Goal: Task Accomplishment & Management: Manage account settings

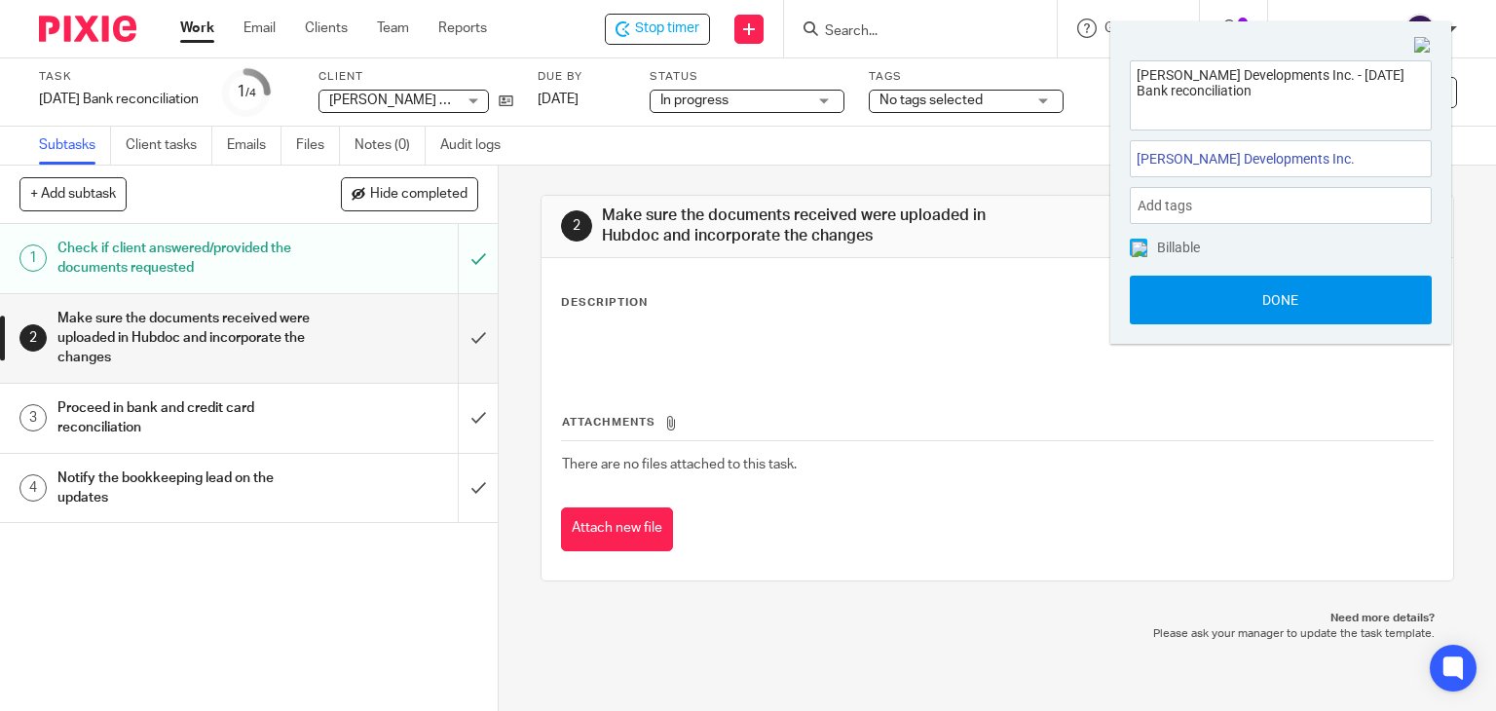
click at [1321, 298] on button "Done" at bounding box center [1281, 300] width 302 height 49
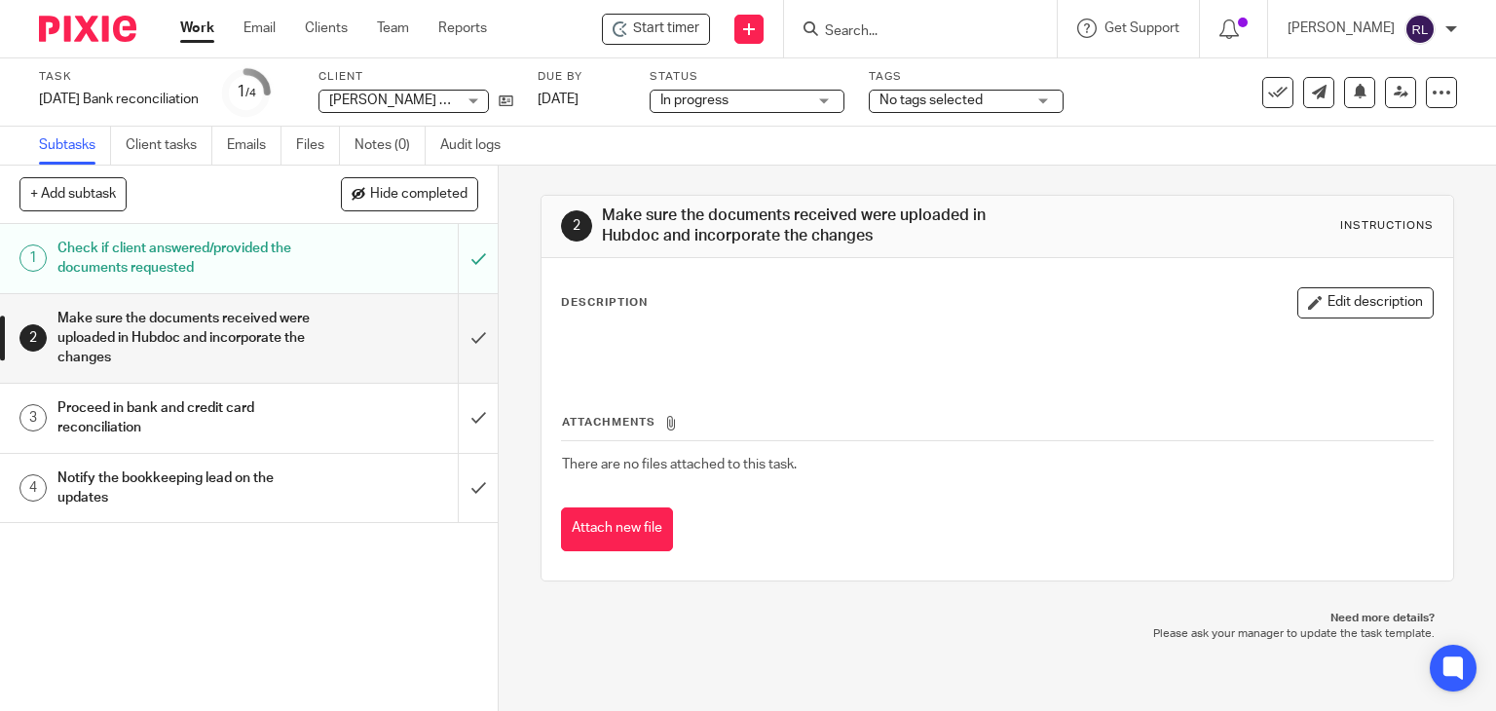
click at [80, 28] on img at bounding box center [87, 29] width 97 height 26
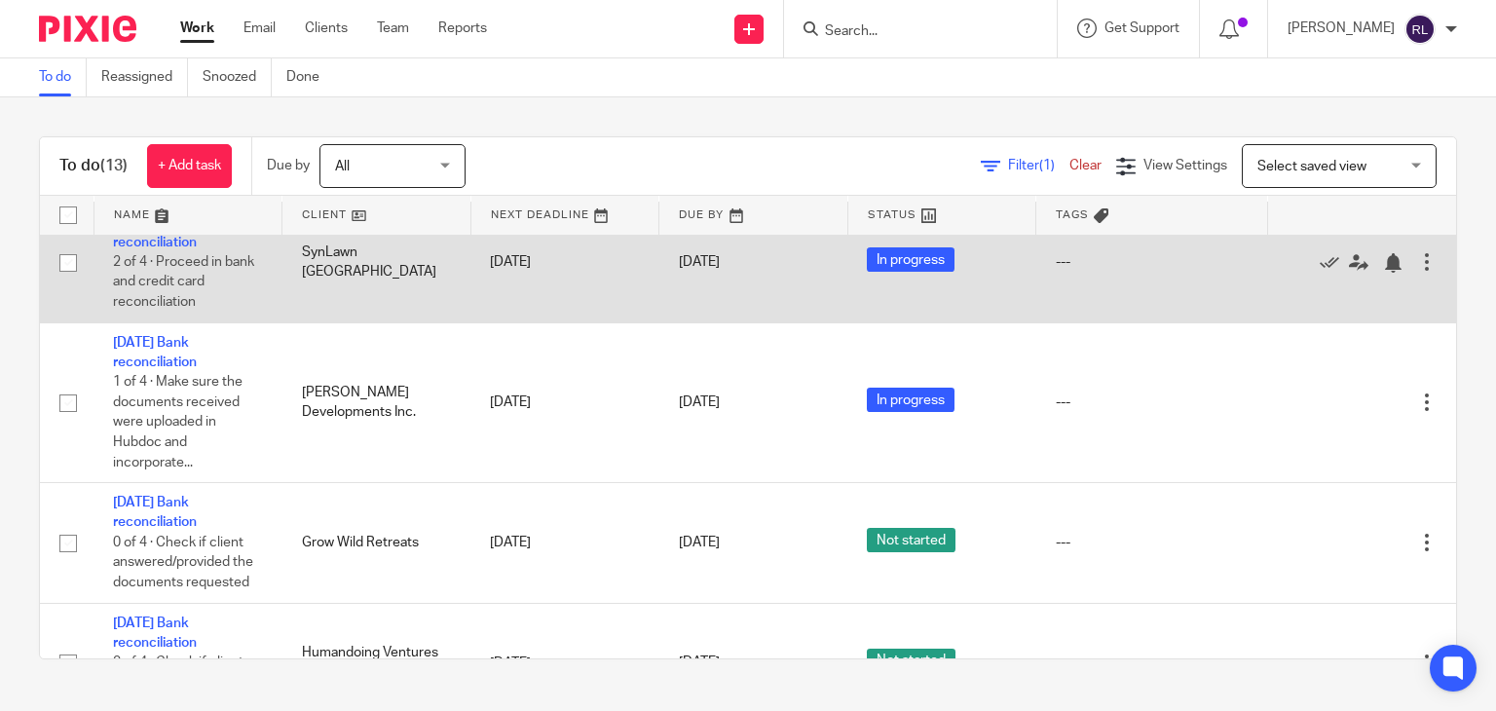
scroll to position [292, 0]
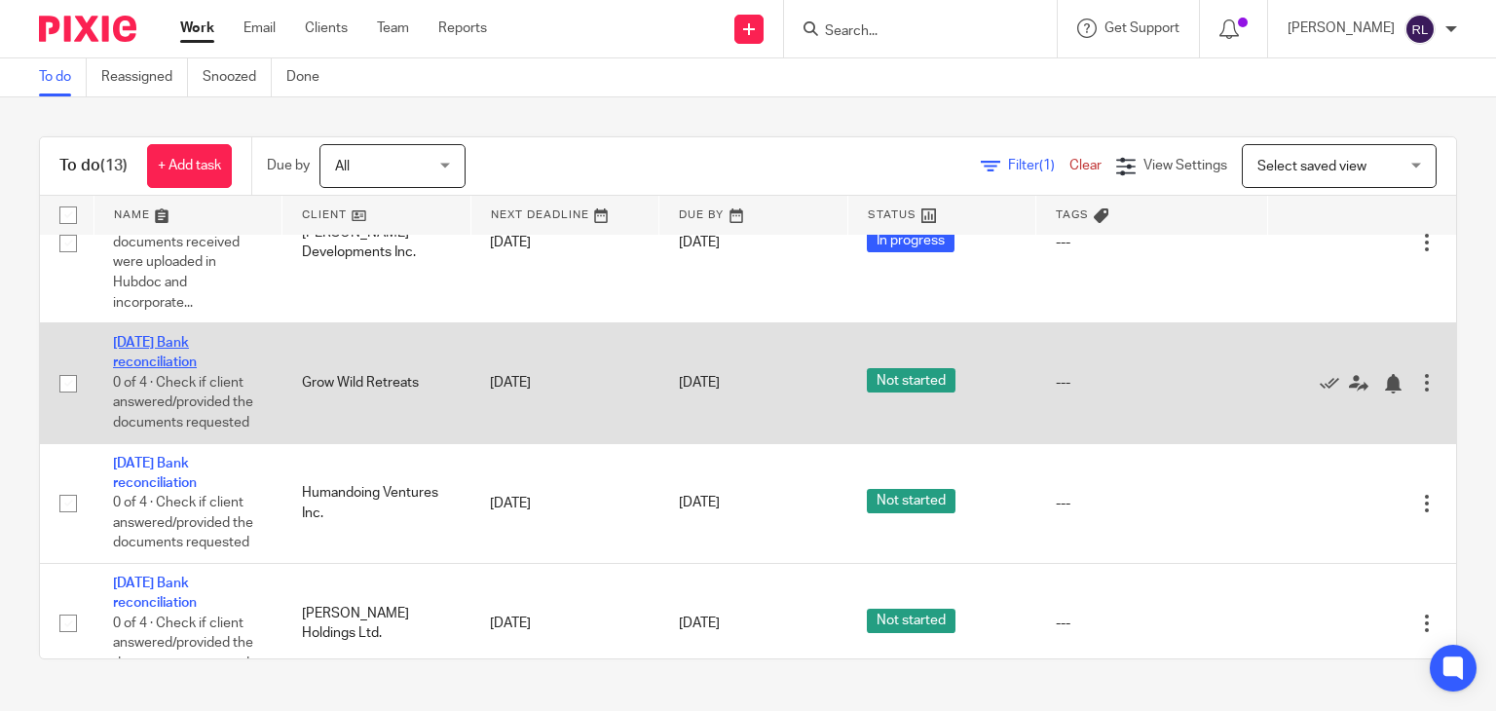
click at [144, 369] on link "[DATE] Bank reconciliation" at bounding box center [155, 352] width 84 height 33
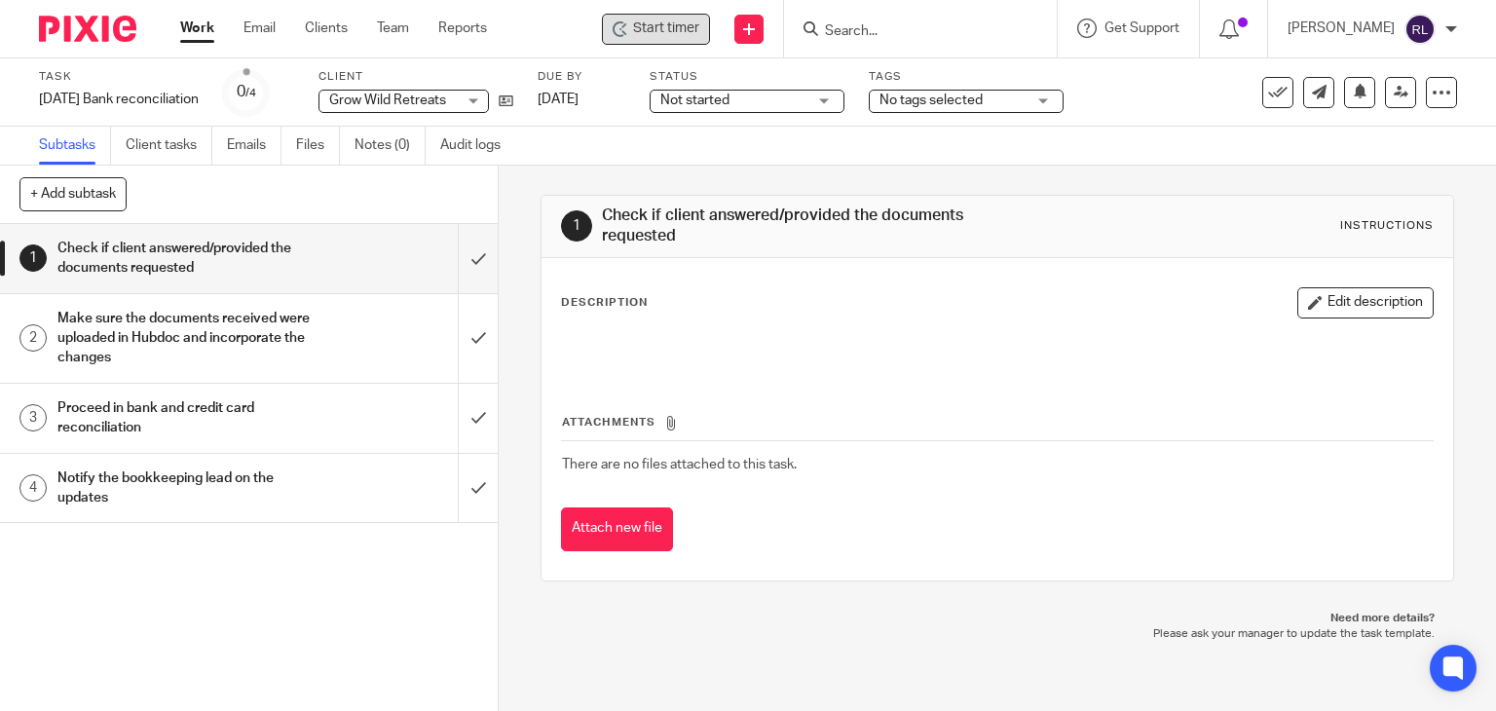
click at [686, 26] on span "Start timer" at bounding box center [666, 29] width 66 height 20
click at [388, 98] on span "Grow Wild Retreats" at bounding box center [387, 100] width 117 height 14
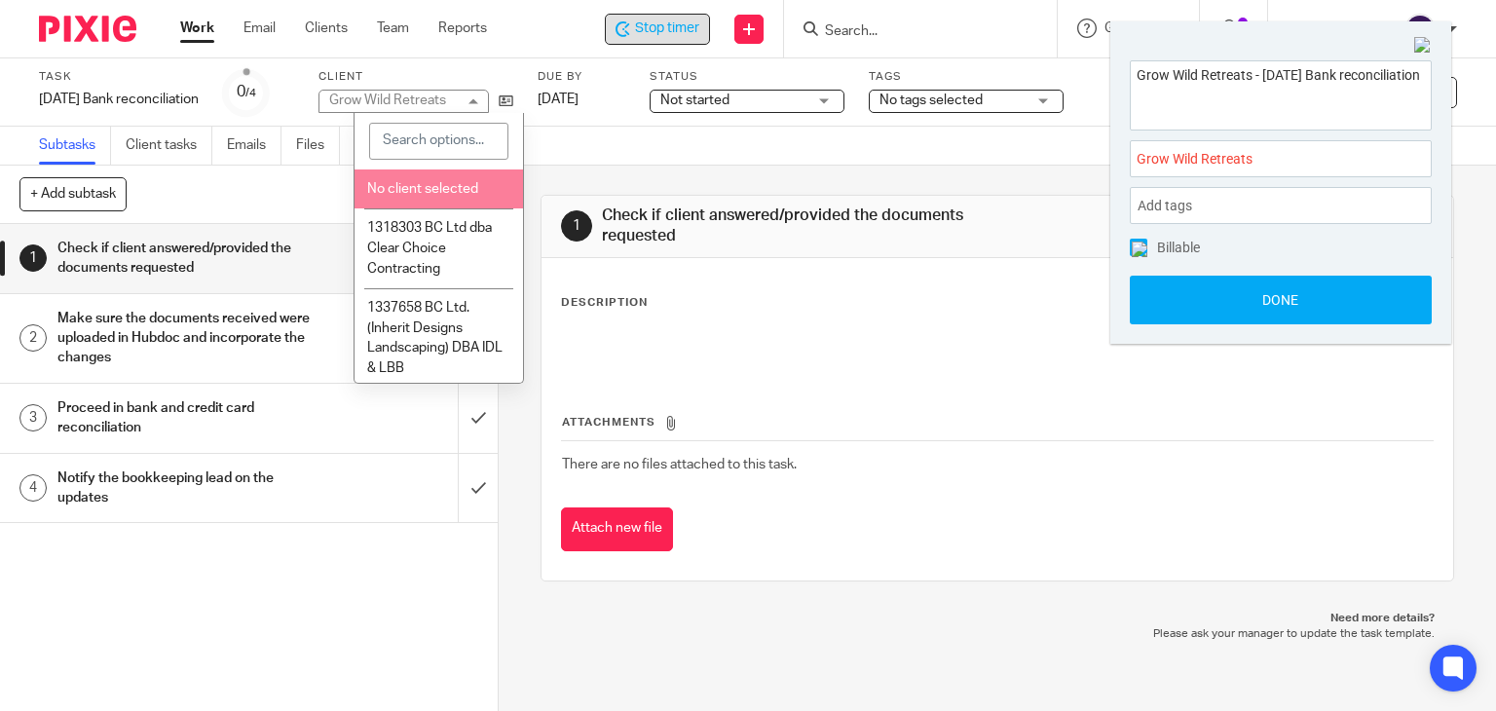
click at [648, 134] on div "Subtasks Client tasks Emails Files Notes (0) Audit logs" at bounding box center [748, 146] width 1496 height 39
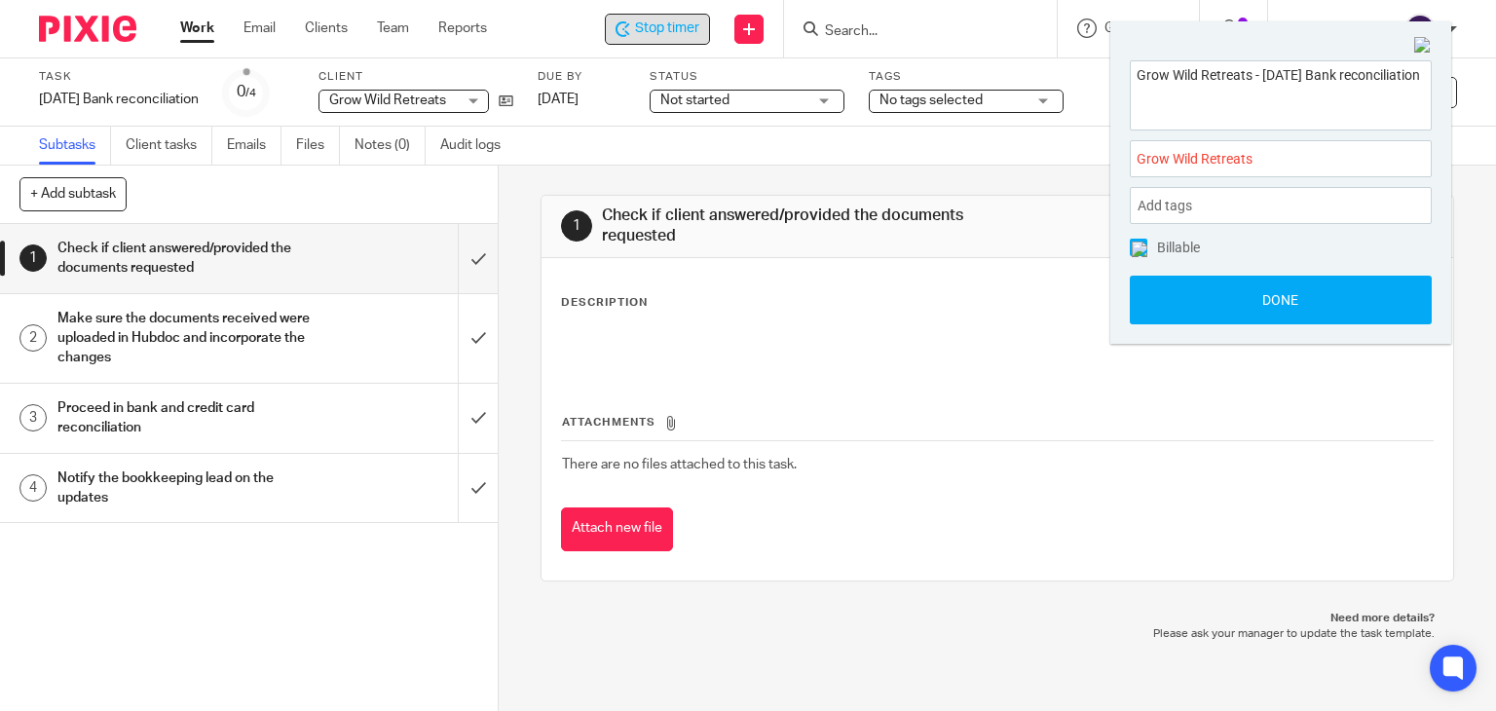
click at [719, 101] on span "Not started" at bounding box center [694, 100] width 69 height 14
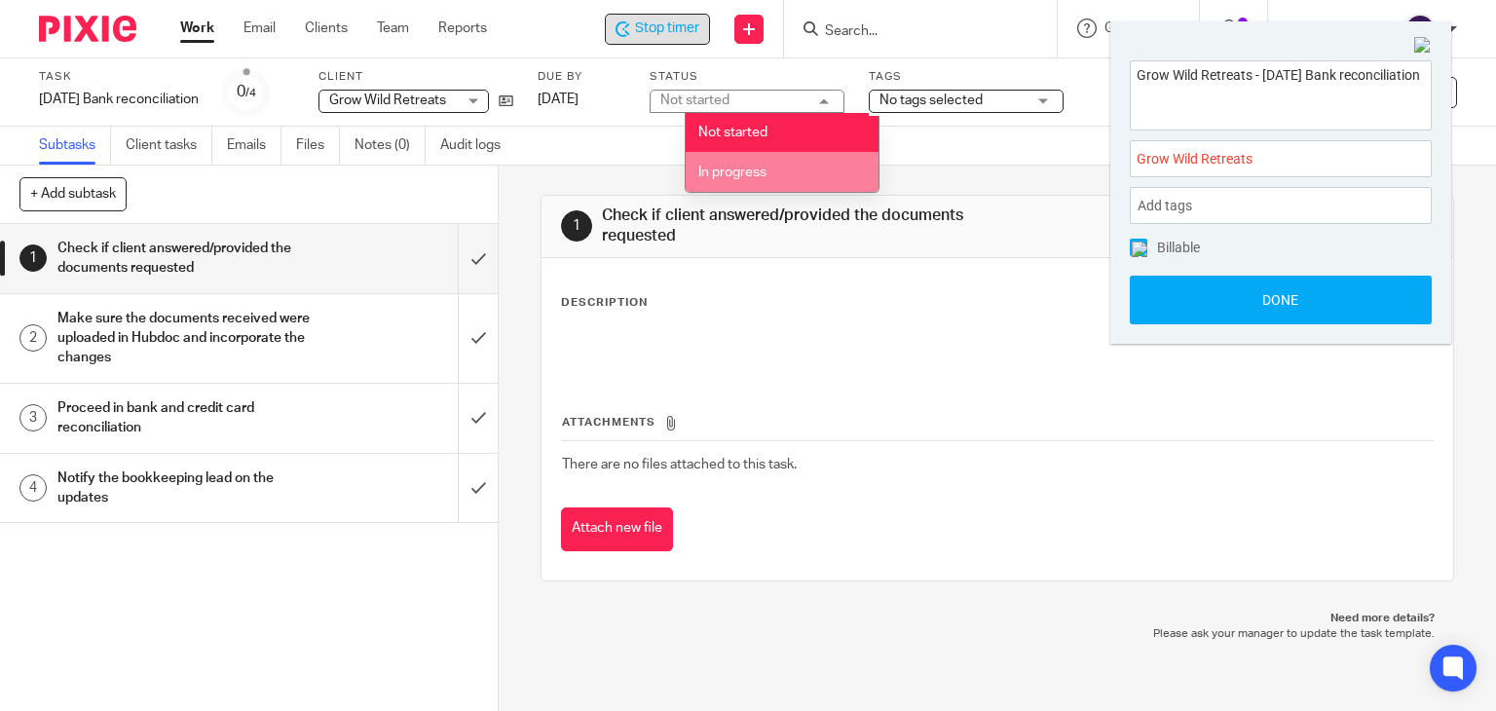
click at [717, 172] on span "In progress" at bounding box center [732, 173] width 68 height 14
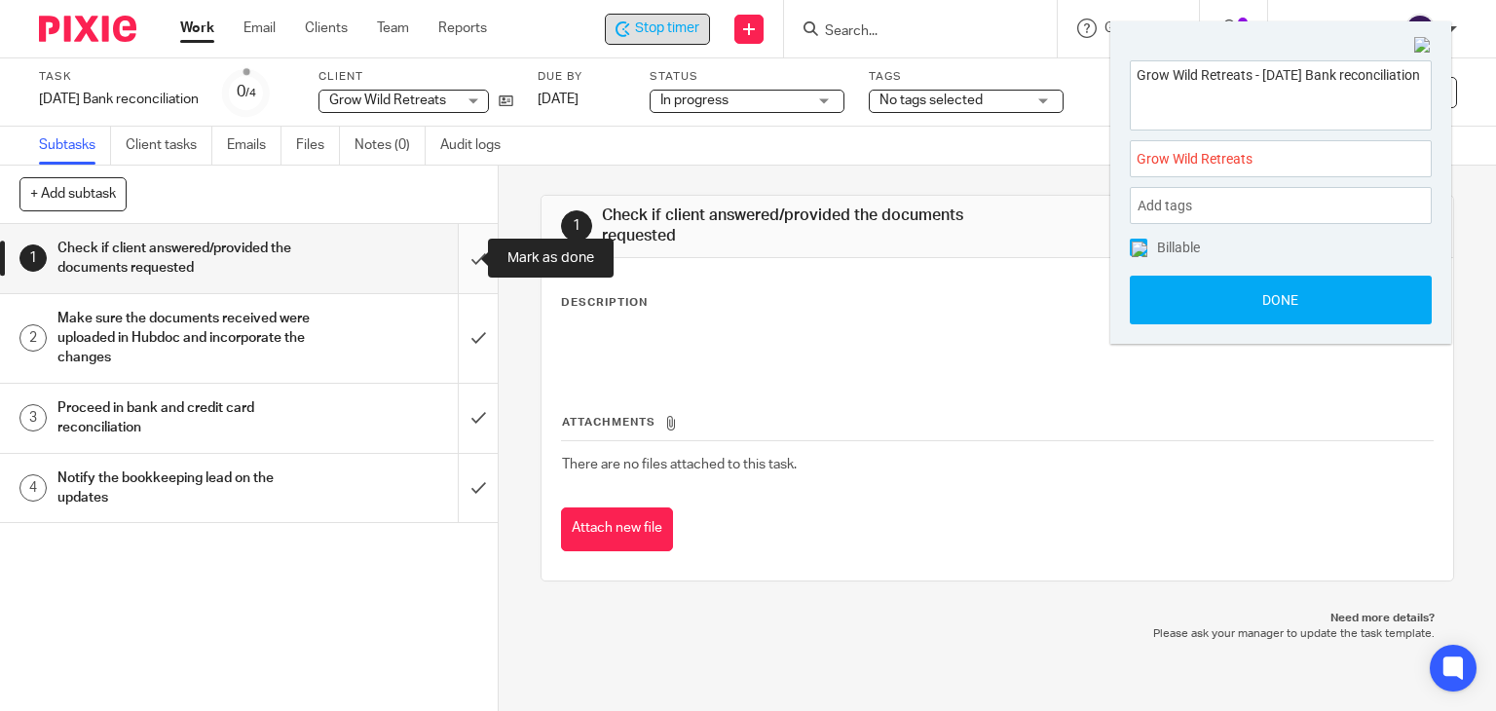
click at [455, 254] on input "submit" at bounding box center [249, 258] width 498 height 69
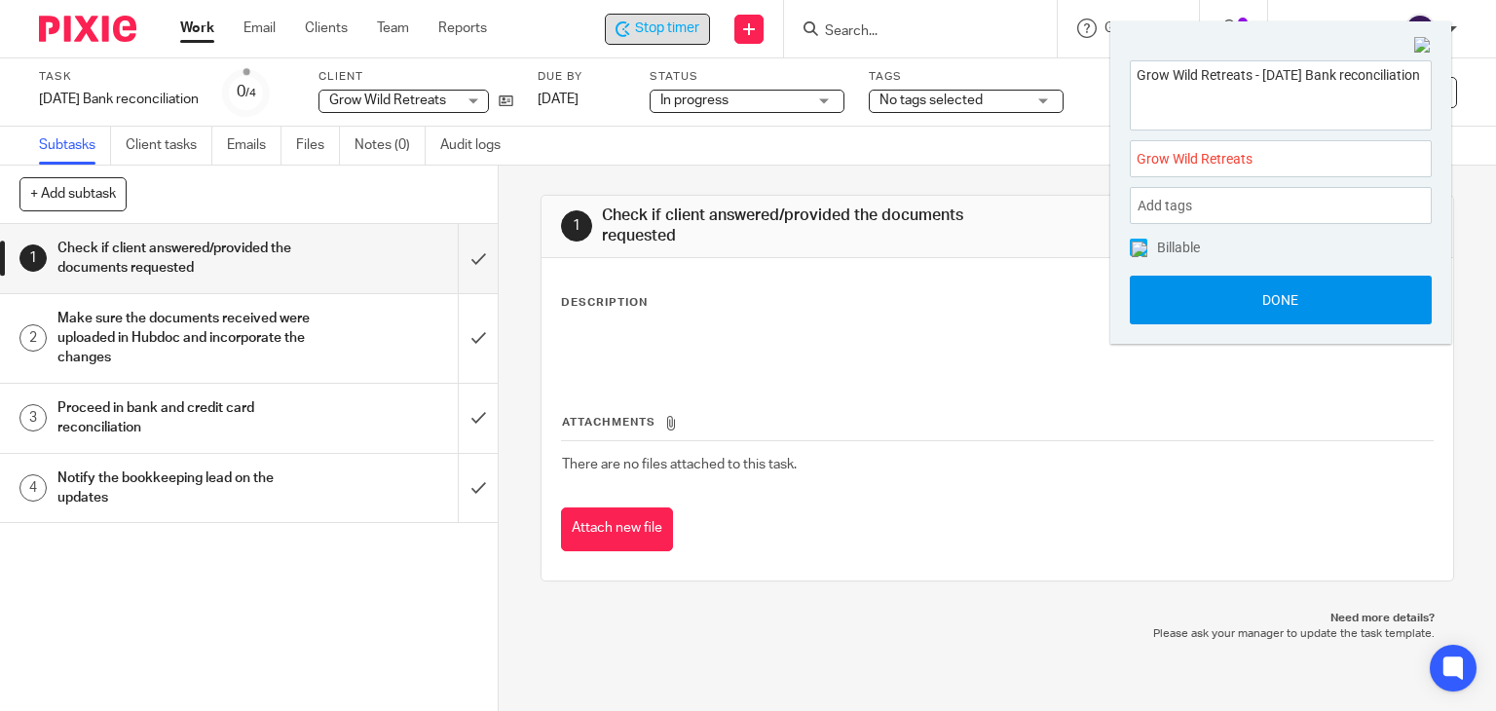
click at [1289, 311] on button "Done" at bounding box center [1281, 300] width 302 height 49
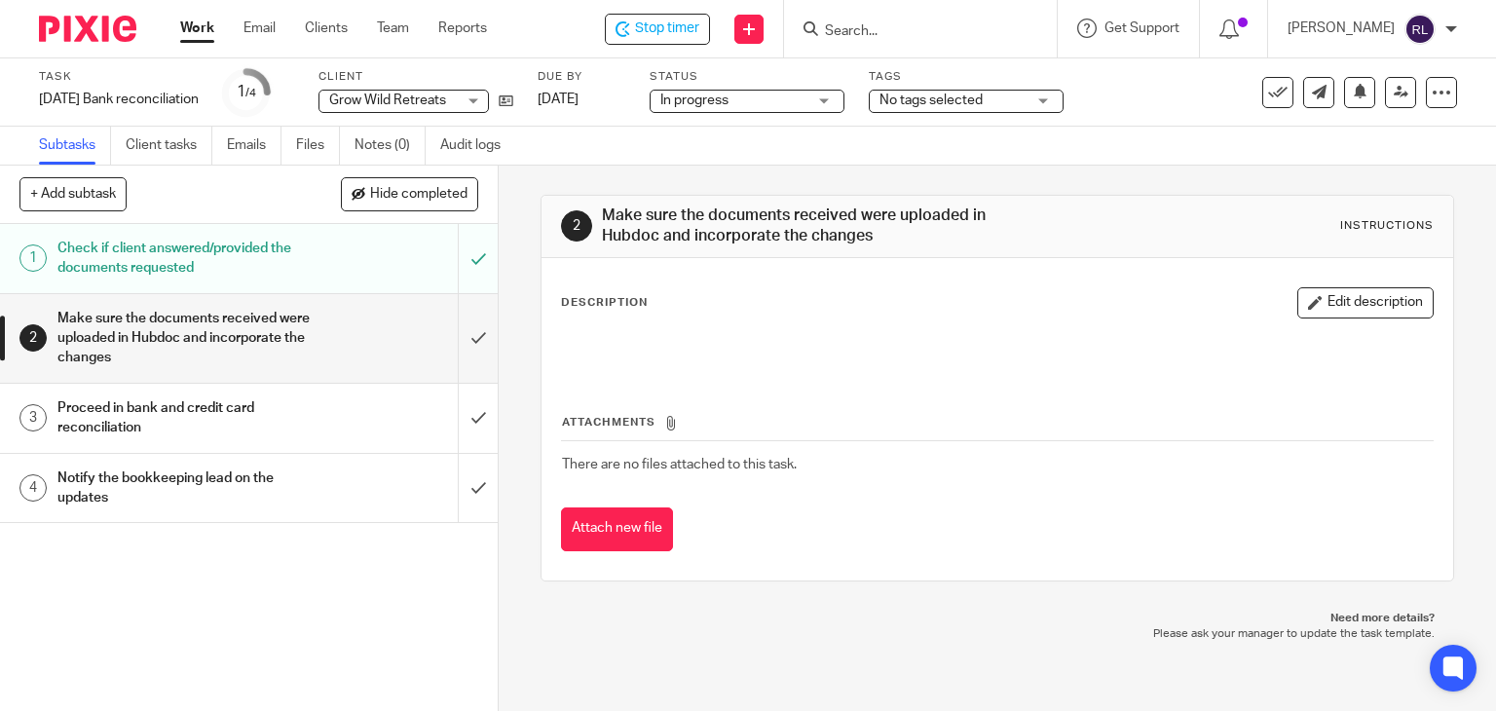
click at [1400, 436] on th "Attachments" at bounding box center [998, 427] width 874 height 28
click at [68, 26] on img at bounding box center [87, 29] width 97 height 26
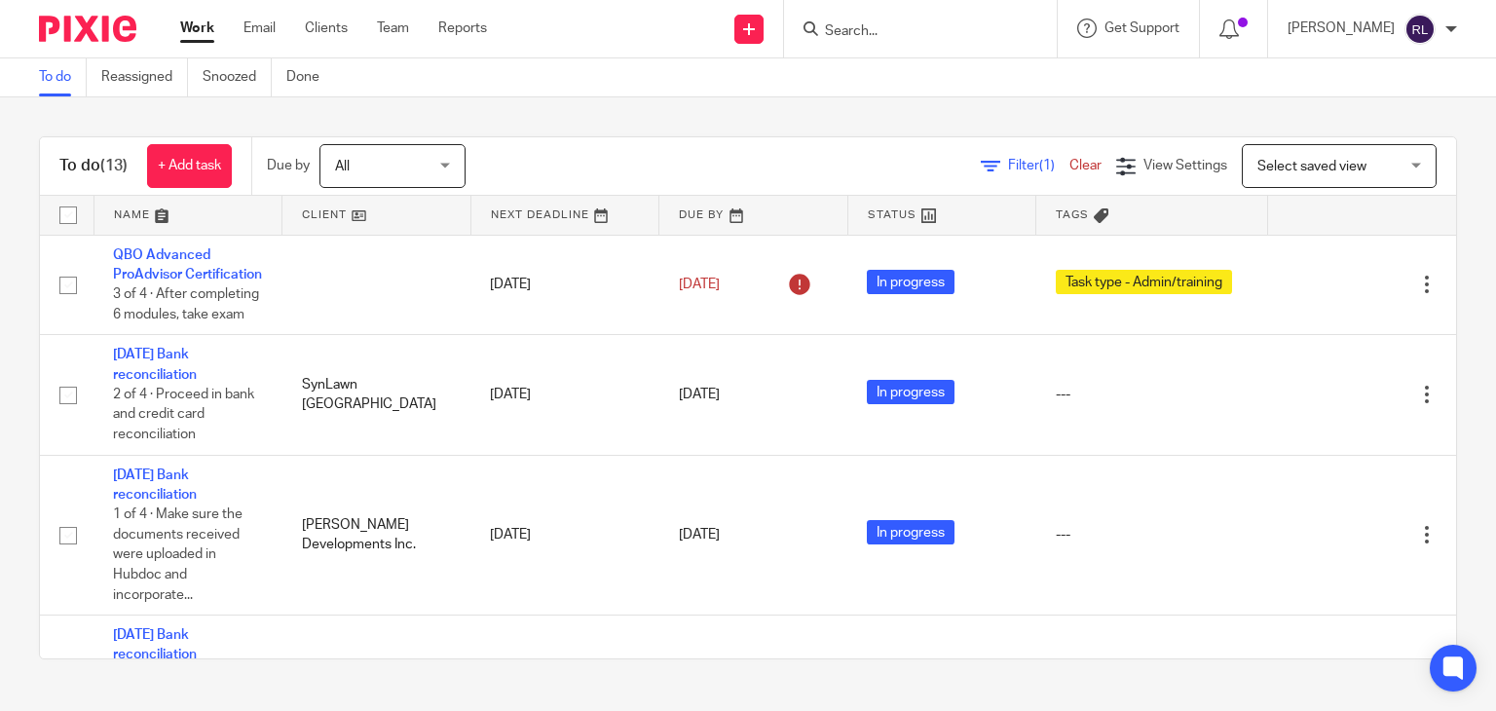
scroll to position [487, 0]
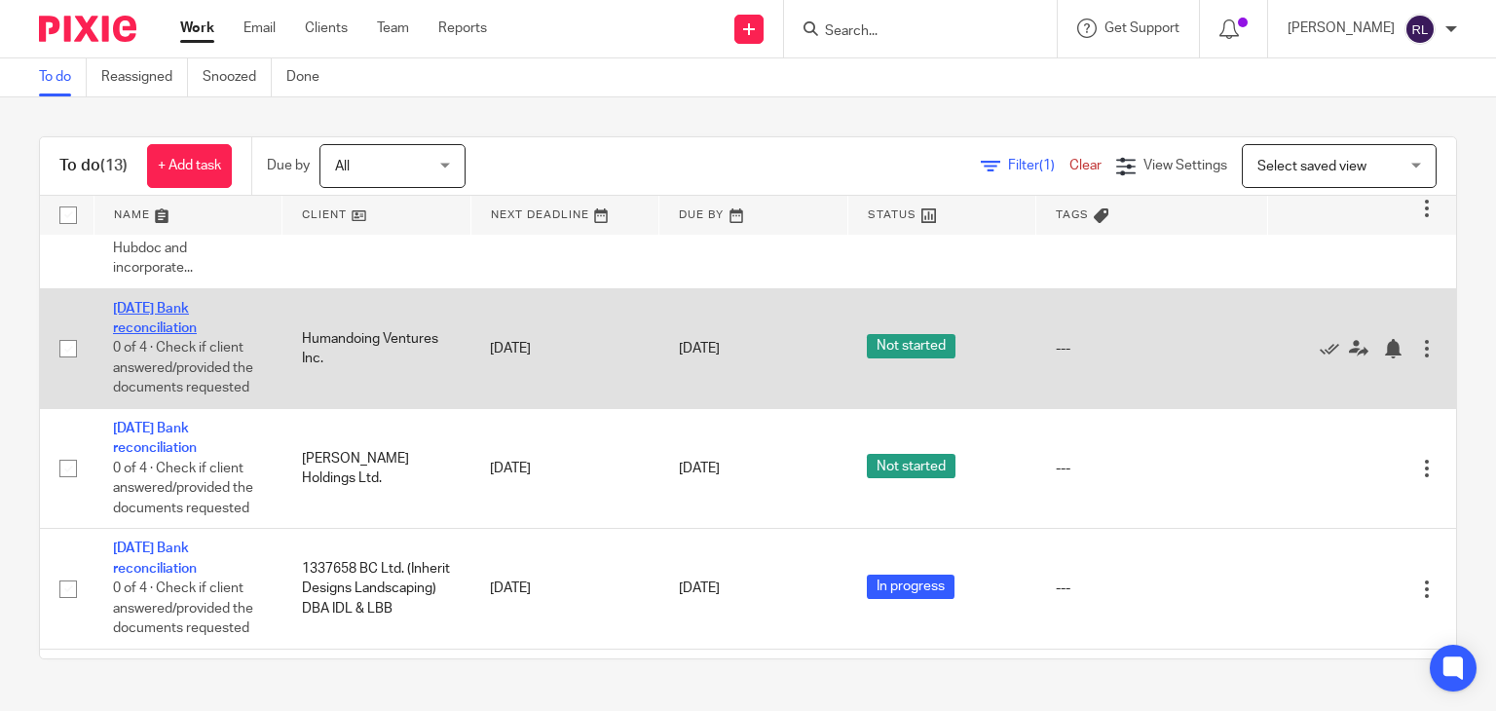
click at [168, 335] on link "[DATE] Bank reconciliation" at bounding box center [155, 318] width 84 height 33
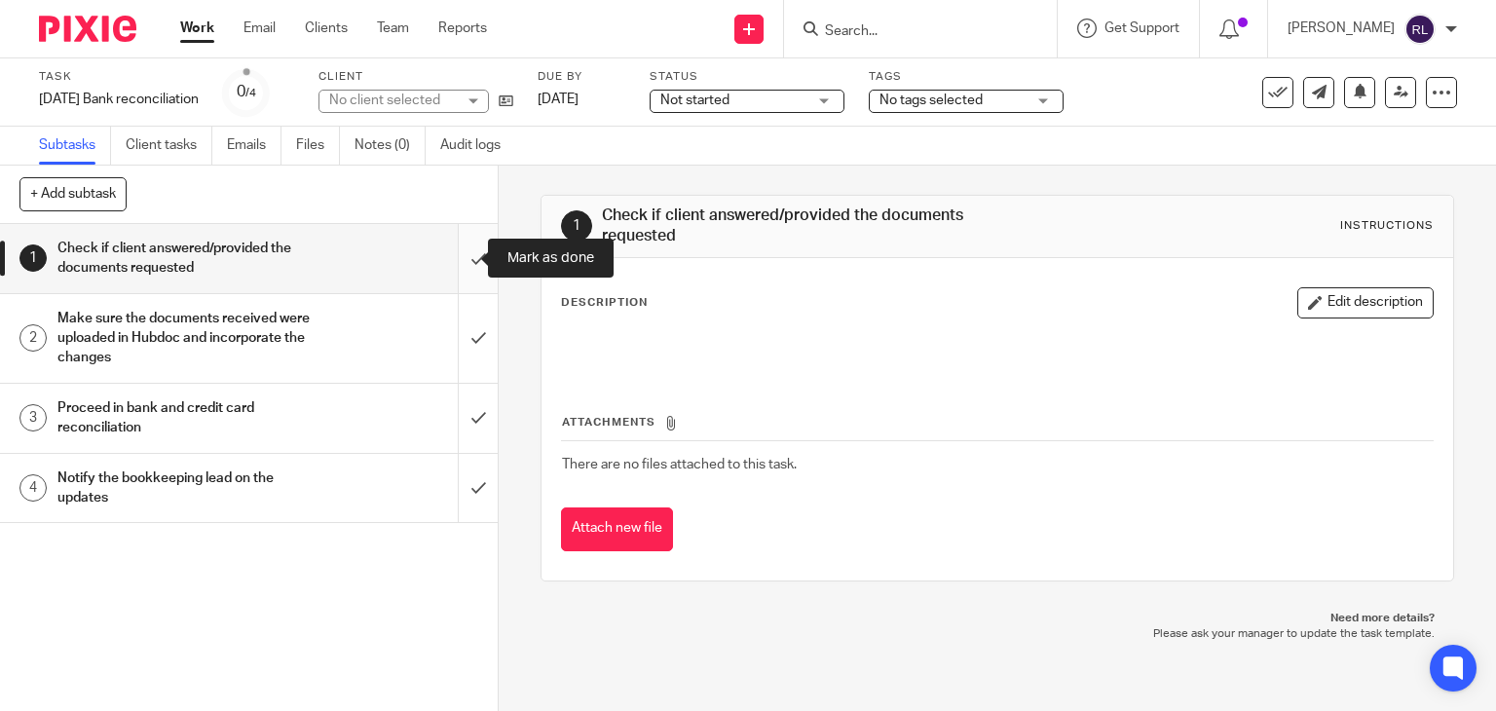
drag, startPoint x: 452, startPoint y: 258, endPoint x: 473, endPoint y: 245, distance: 24.9
click at [452, 258] on input "submit" at bounding box center [249, 258] width 498 height 69
click at [733, 108] on span "Not started" at bounding box center [733, 101] width 146 height 20
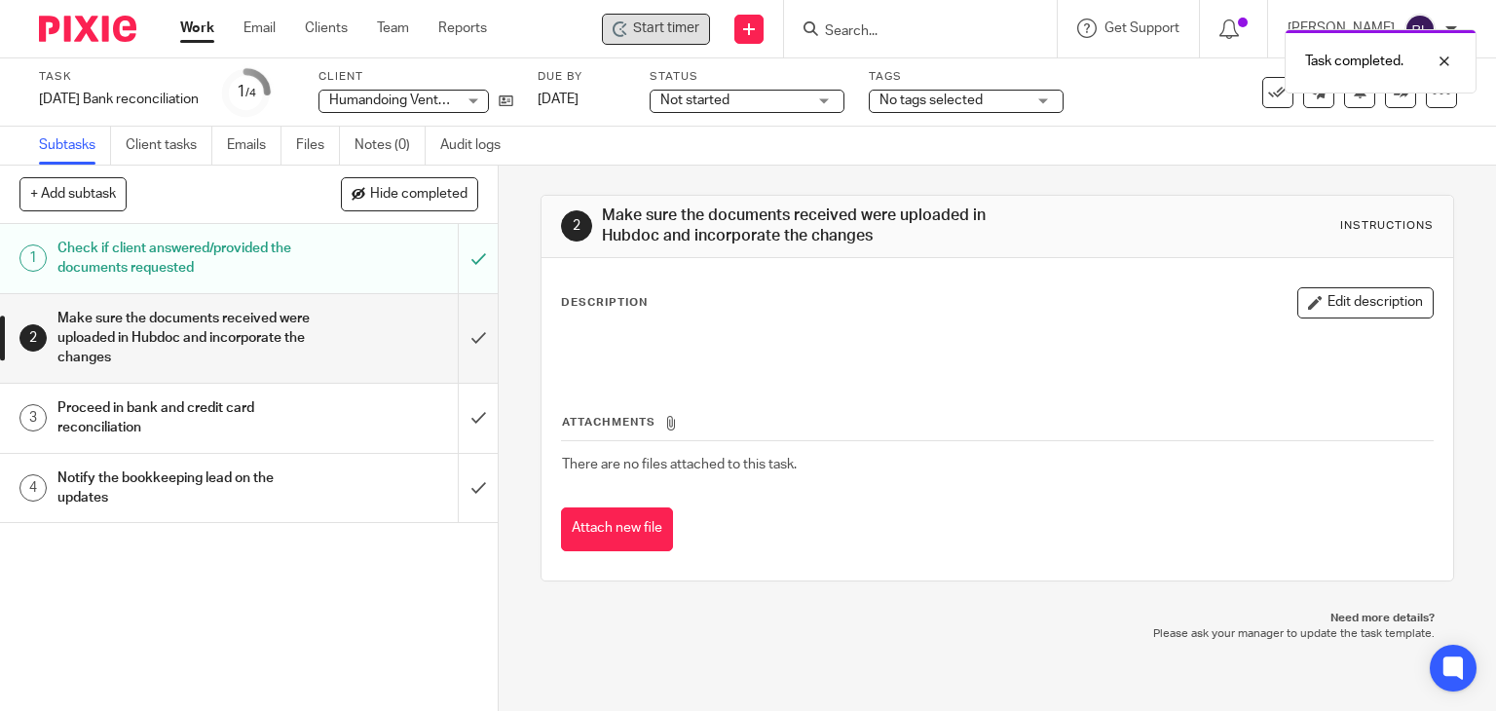
click at [667, 34] on span "Start timer" at bounding box center [666, 29] width 66 height 20
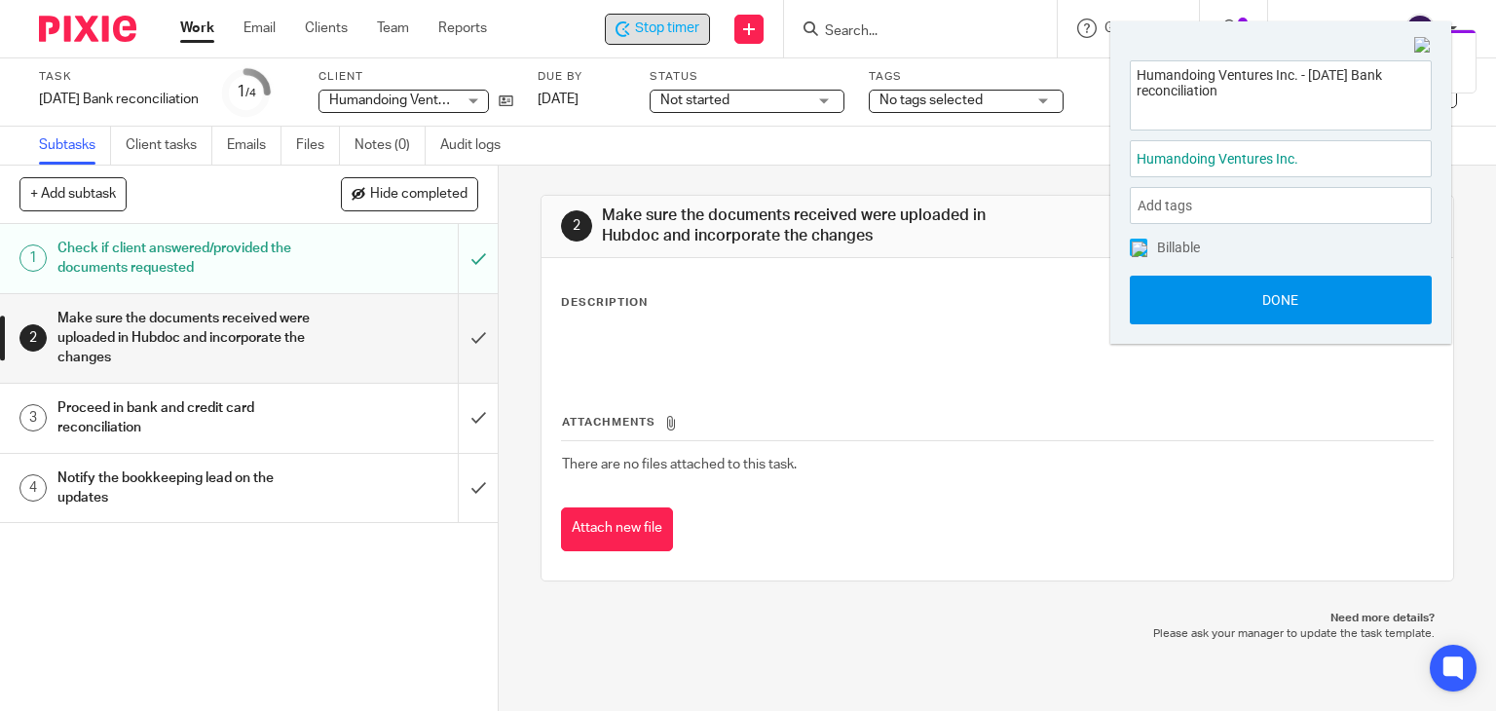
click at [1278, 306] on button "Done" at bounding box center [1281, 300] width 302 height 49
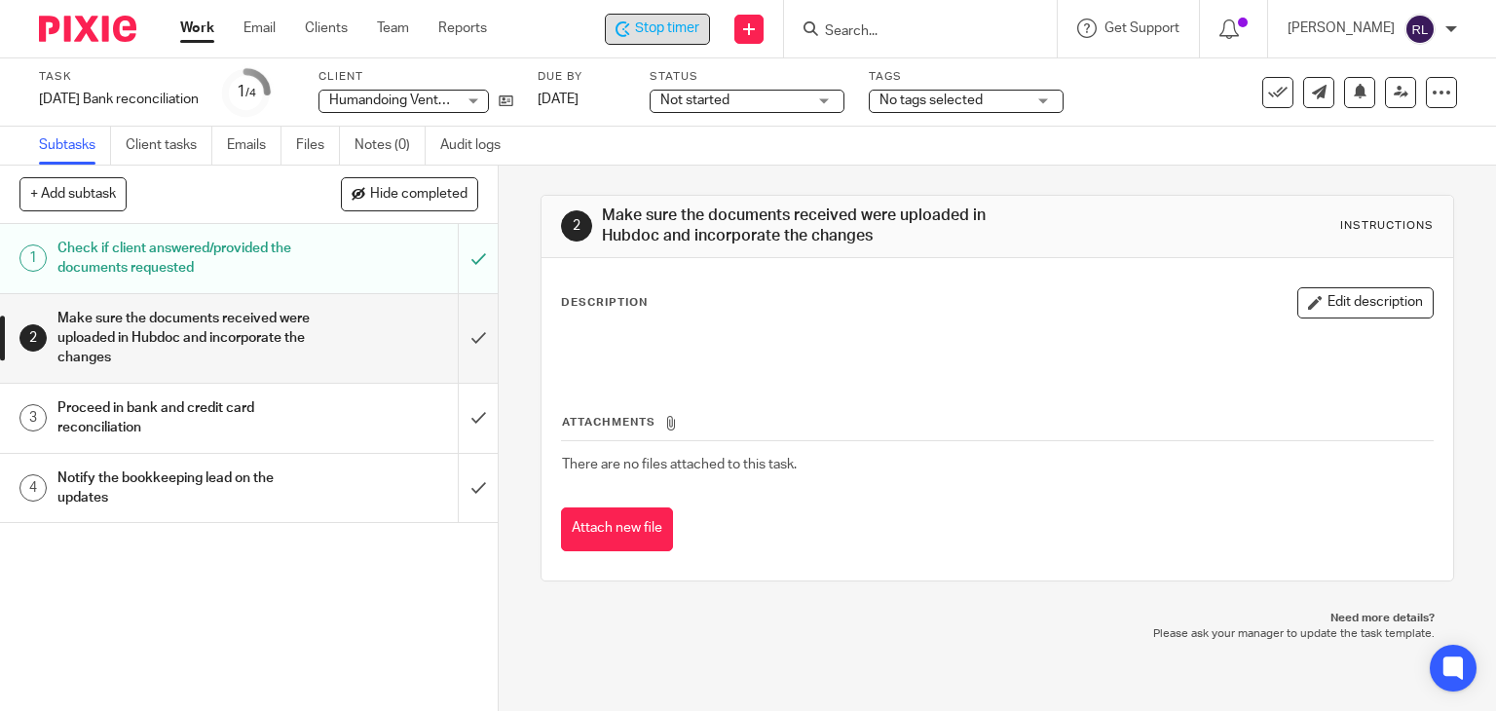
click at [804, 105] on span "Not started" at bounding box center [733, 101] width 146 height 20
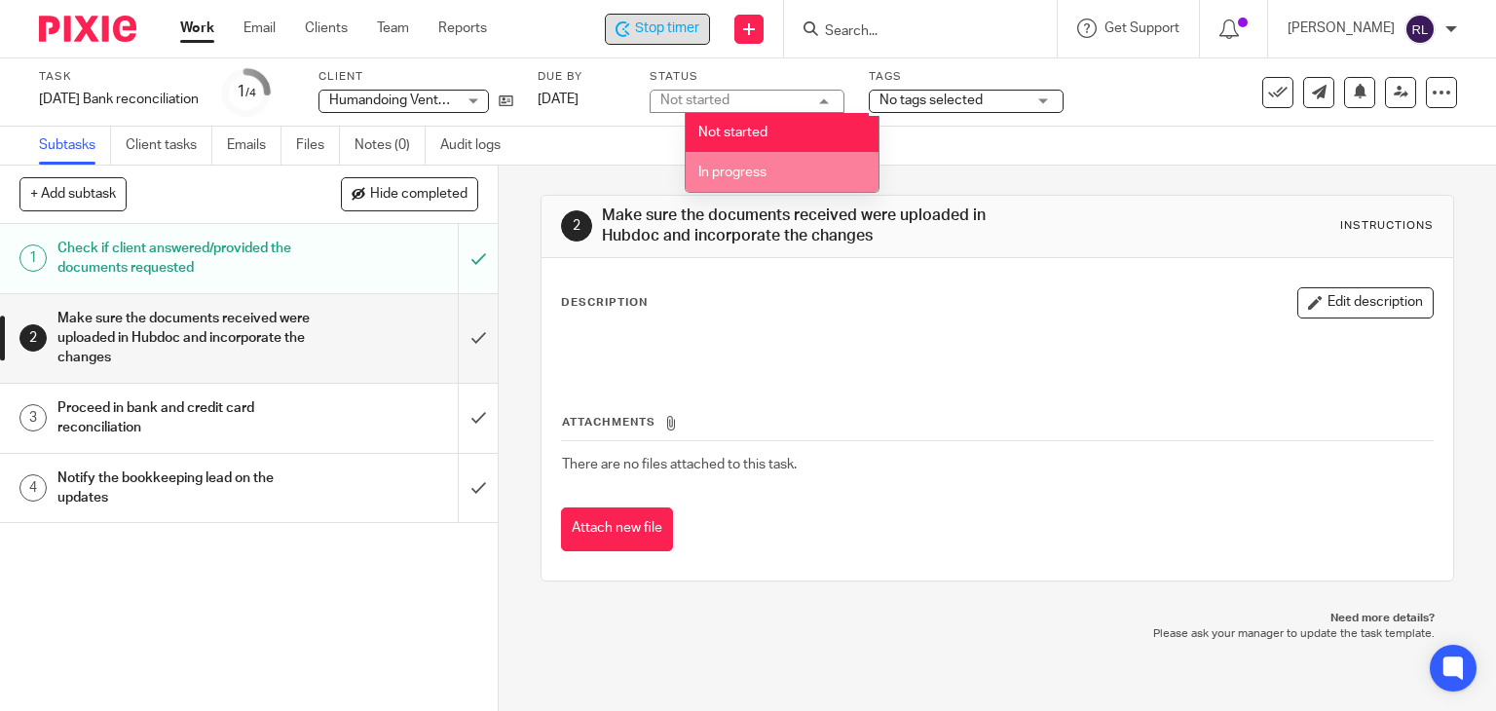
click at [749, 168] on span "In progress" at bounding box center [732, 173] width 68 height 14
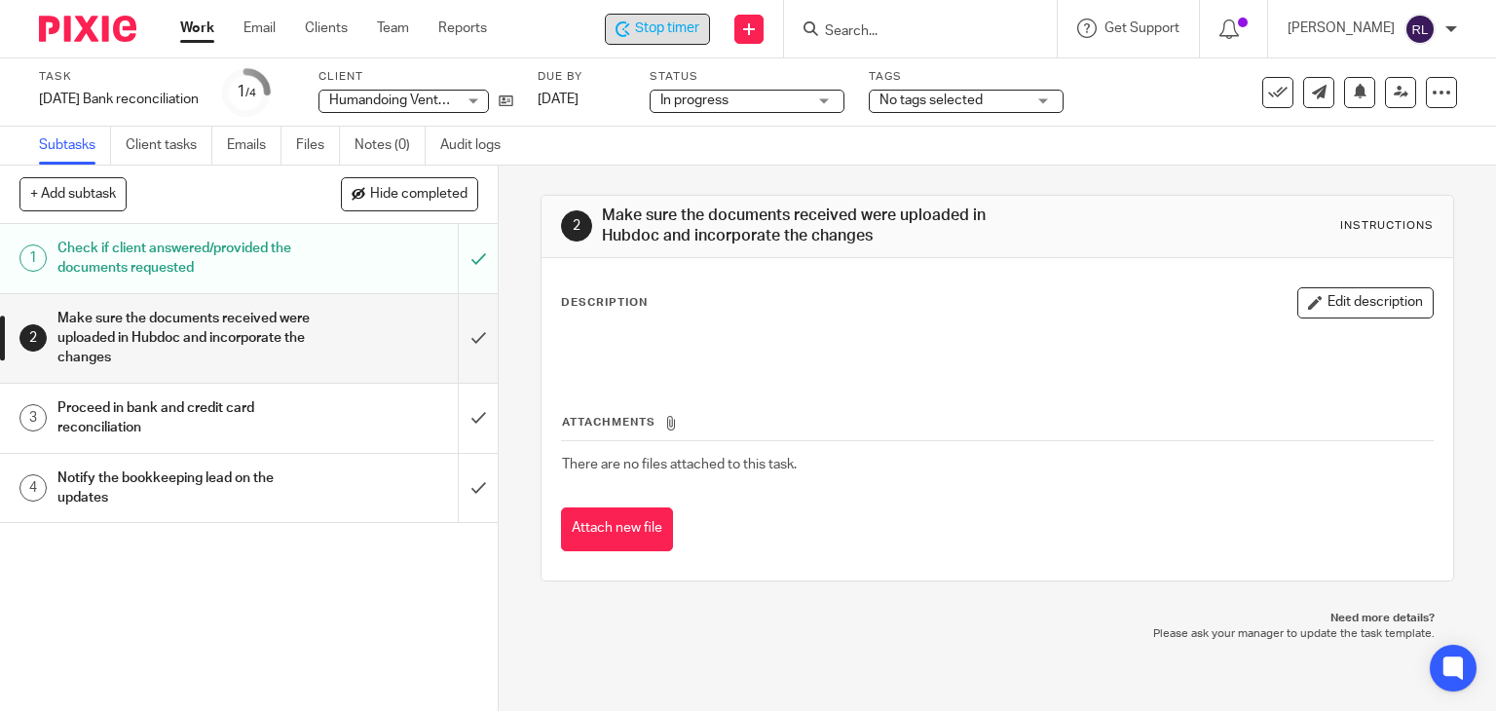
click at [84, 24] on img at bounding box center [87, 29] width 97 height 26
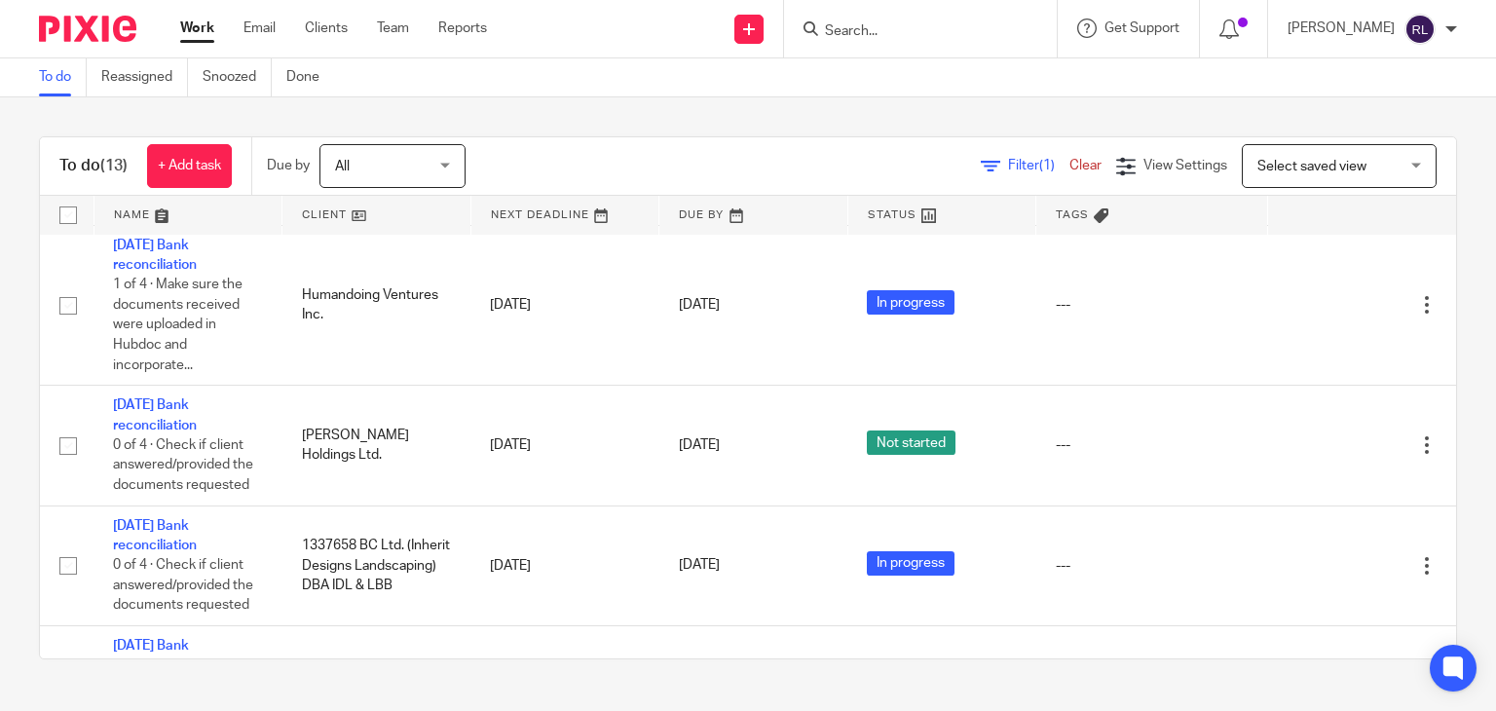
scroll to position [540, 0]
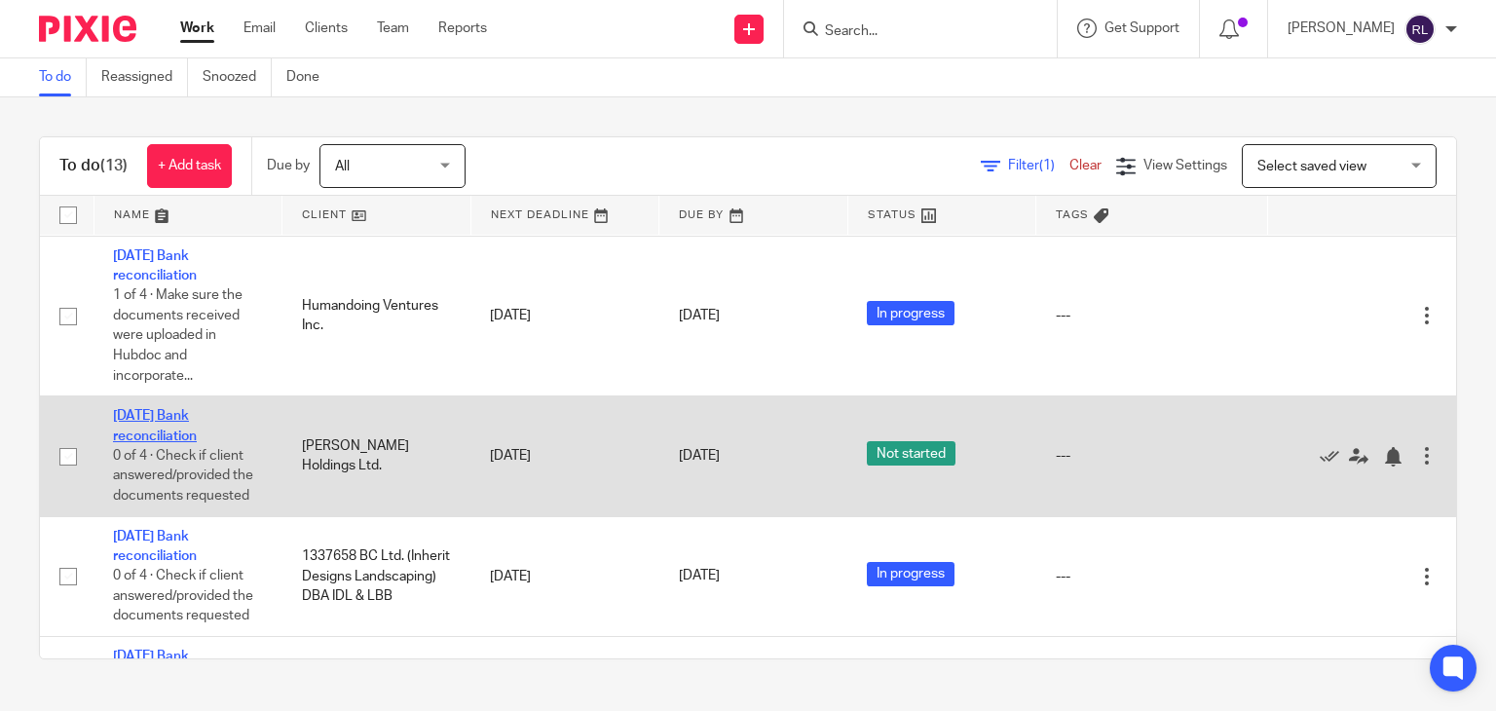
click at [146, 442] on link "[DATE] Bank reconciliation" at bounding box center [155, 425] width 84 height 33
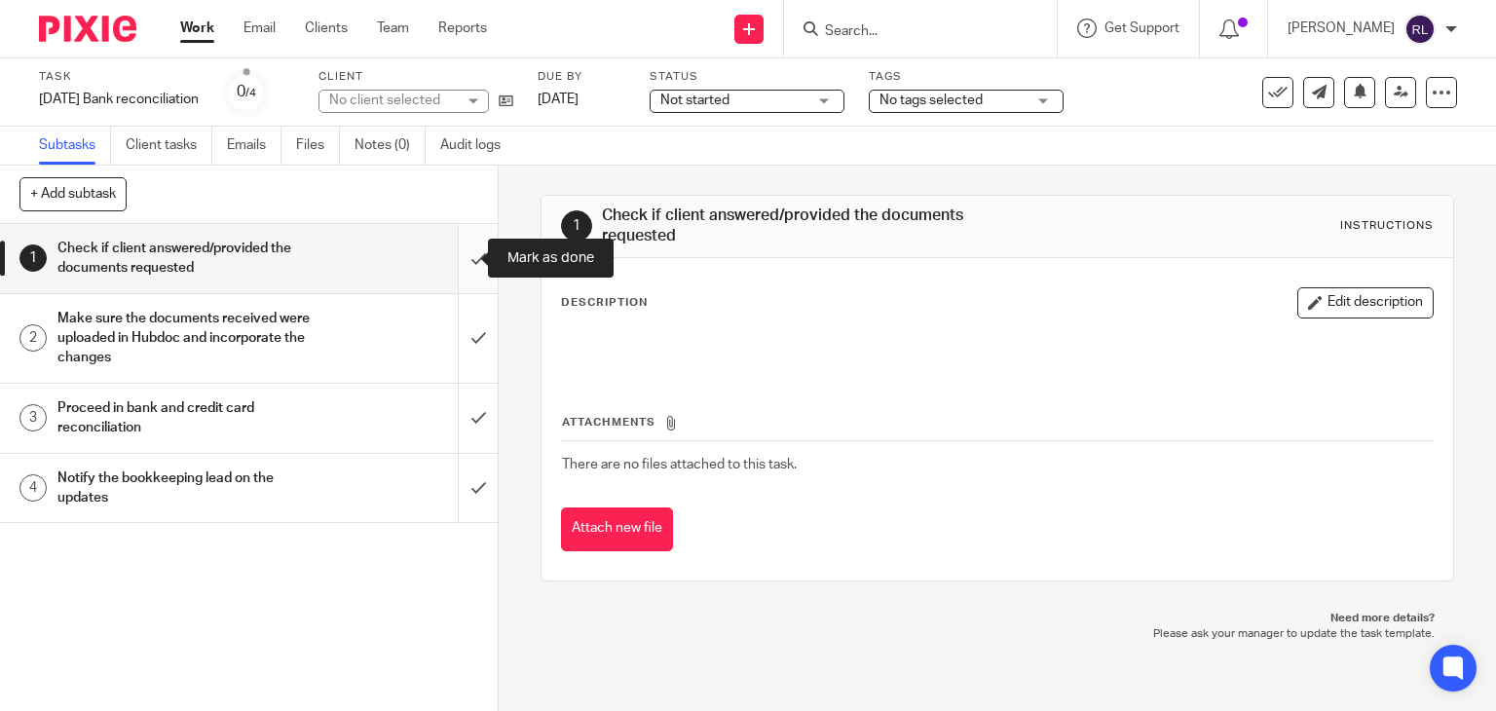
click at [458, 255] on input "submit" at bounding box center [249, 258] width 498 height 69
click at [787, 107] on span "Not started" at bounding box center [733, 101] width 146 height 20
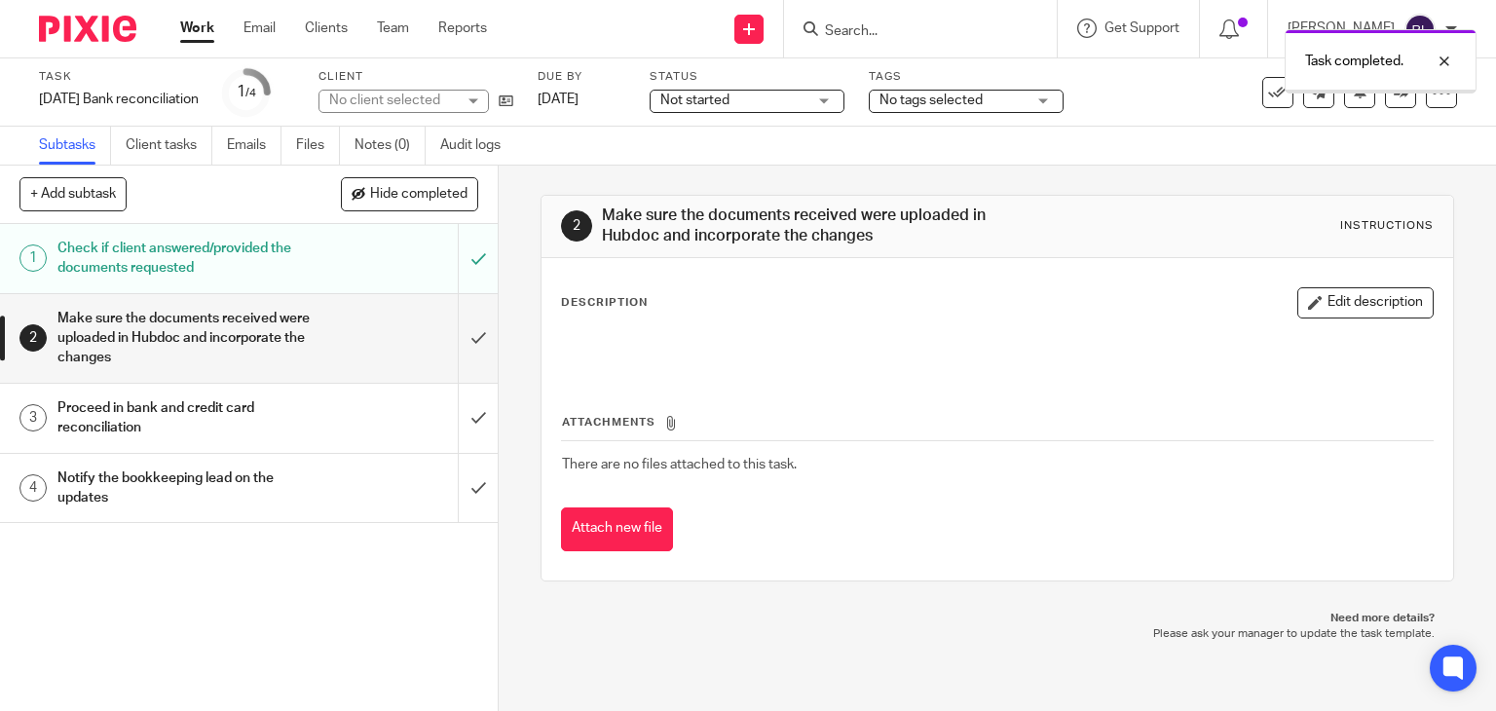
click at [729, 106] on span "Not started" at bounding box center [694, 100] width 69 height 14
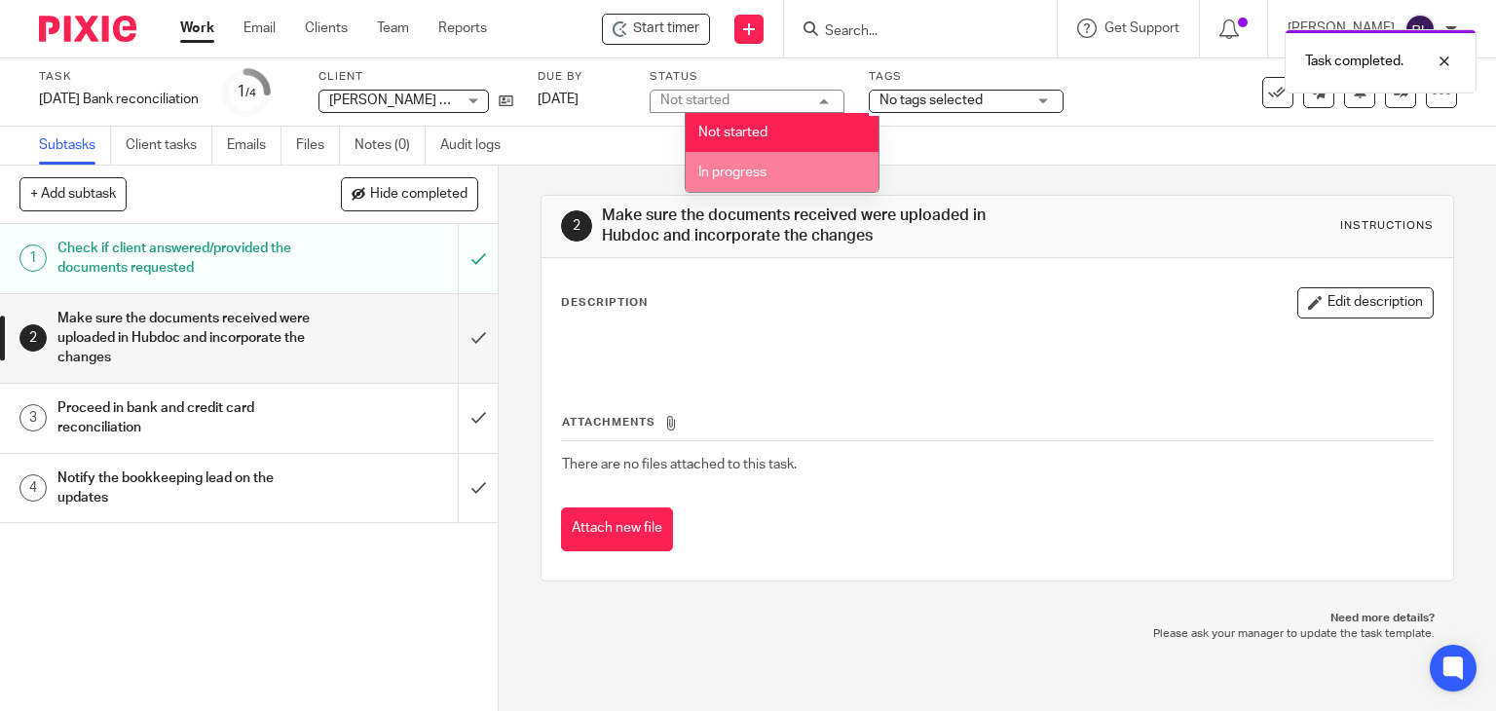
click at [756, 164] on li "In progress" at bounding box center [782, 172] width 193 height 40
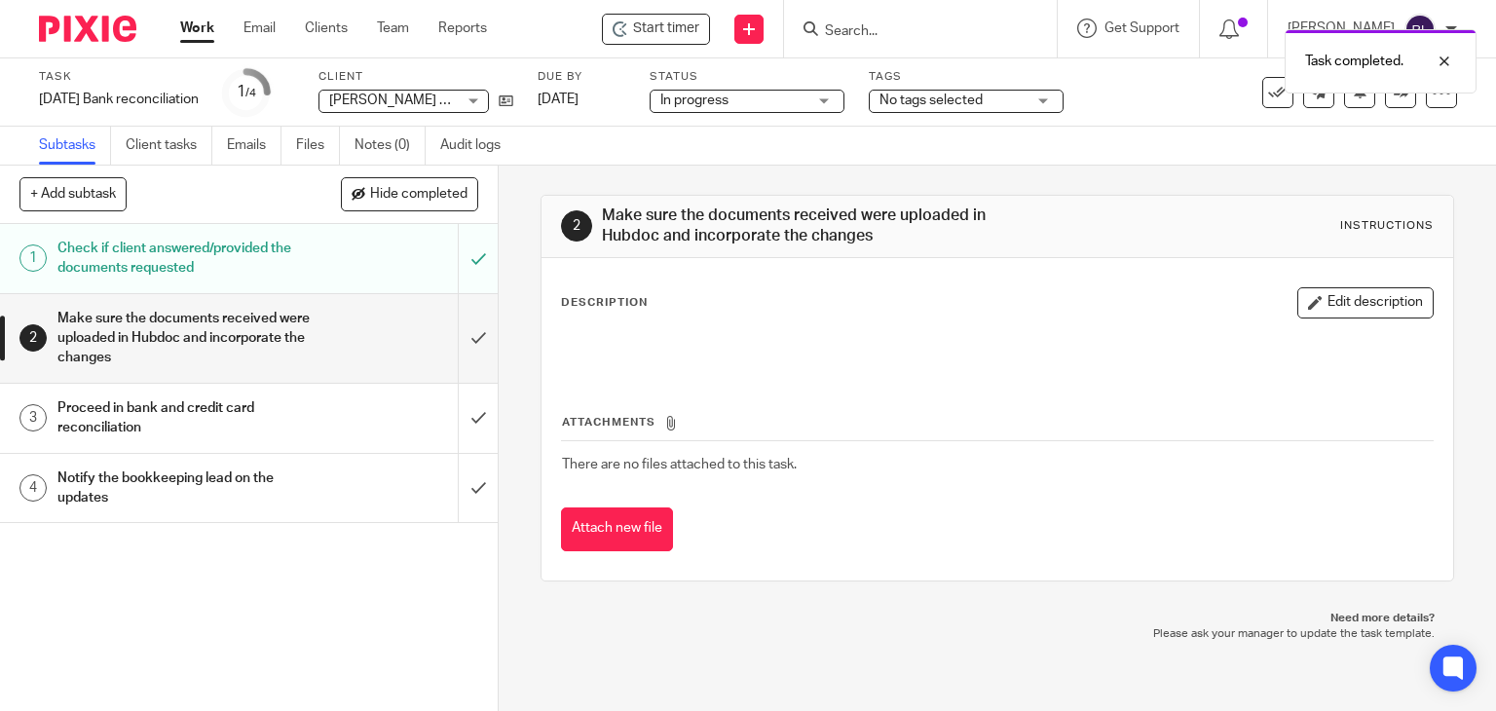
click at [691, 31] on span "Start timer" at bounding box center [666, 29] width 66 height 20
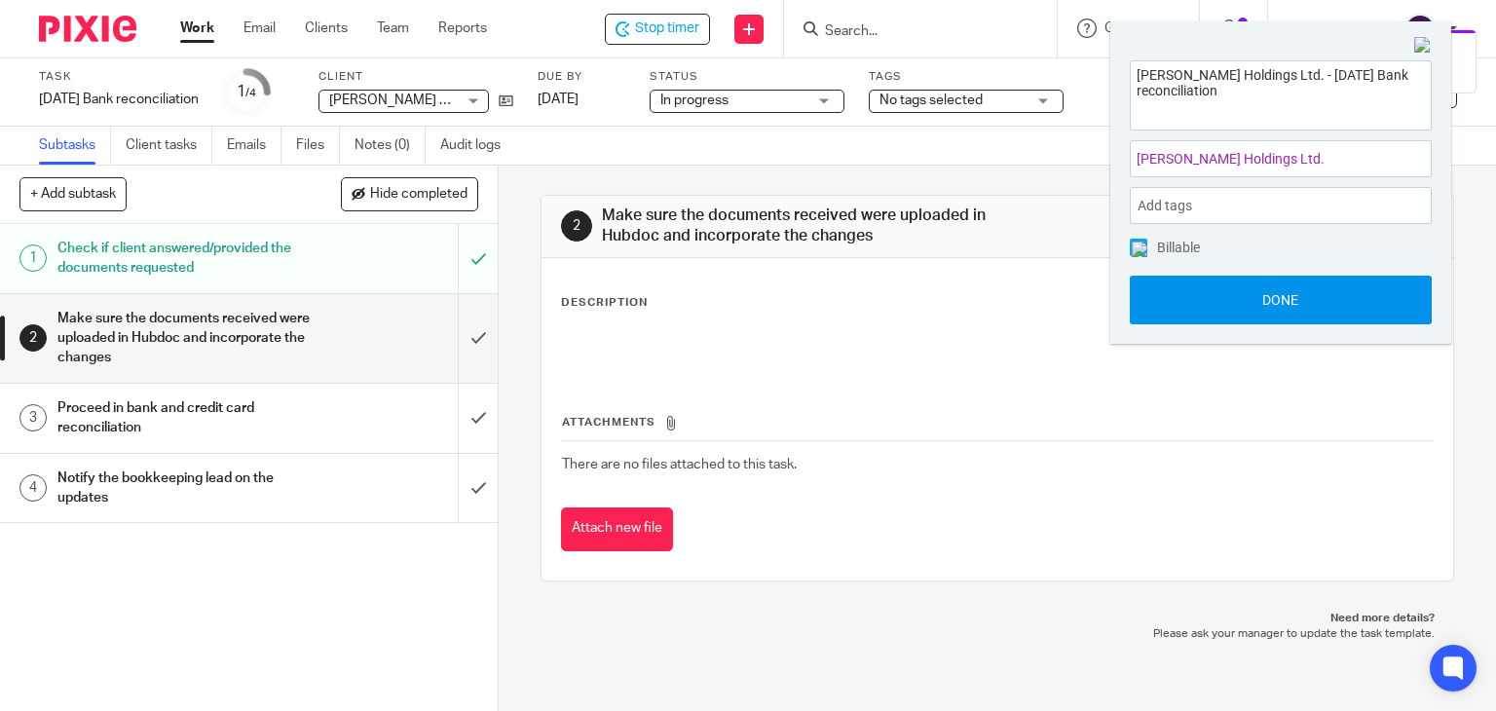
click at [1269, 297] on button "Done" at bounding box center [1281, 300] width 302 height 49
